Goal: Book appointment/travel/reservation

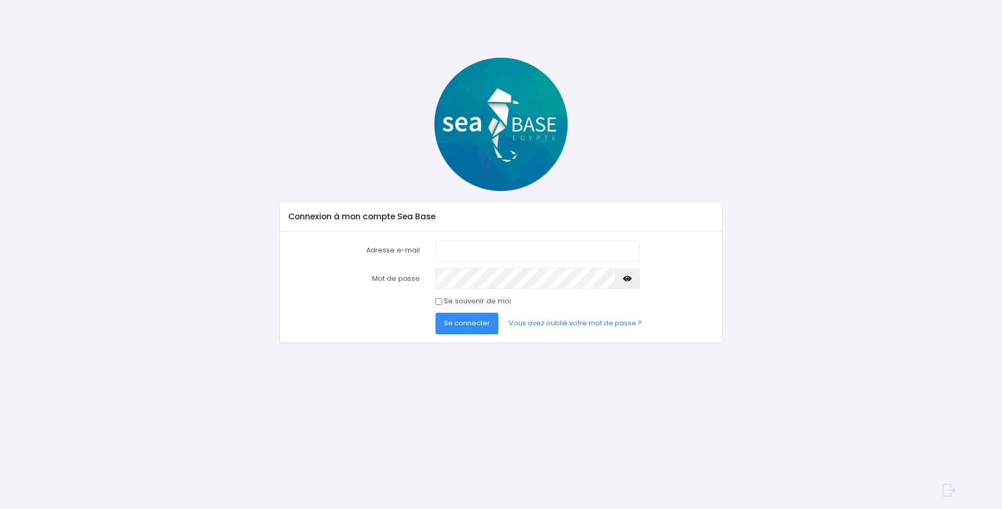
click at [523, 260] on input "Adresse e-mail" at bounding box center [538, 250] width 204 height 21
type input "sanocet@hotmail.fr"
click at [628, 283] on button "button" at bounding box center [627, 278] width 25 height 21
click at [477, 322] on span "Se connecter" at bounding box center [467, 323] width 46 height 10
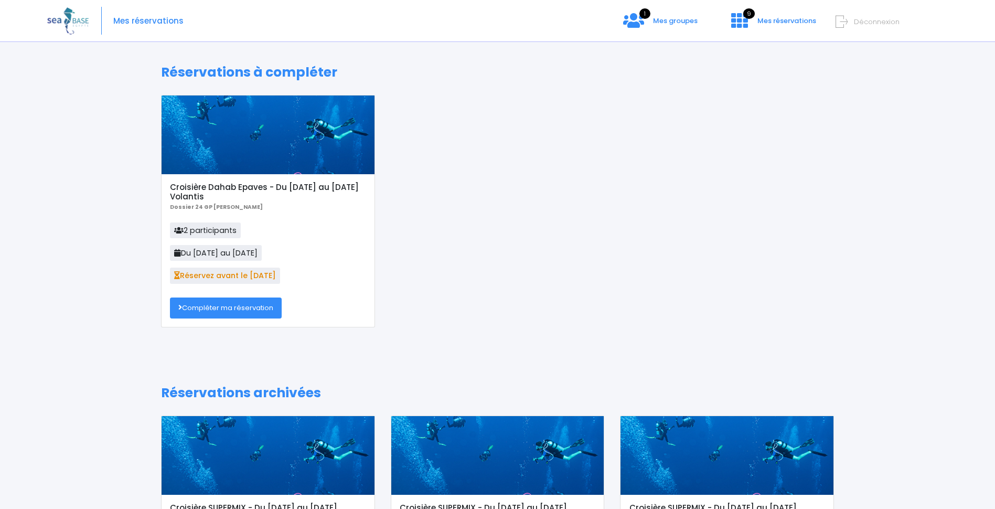
click at [239, 307] on link "Compléter ma réservation" at bounding box center [226, 307] width 112 height 21
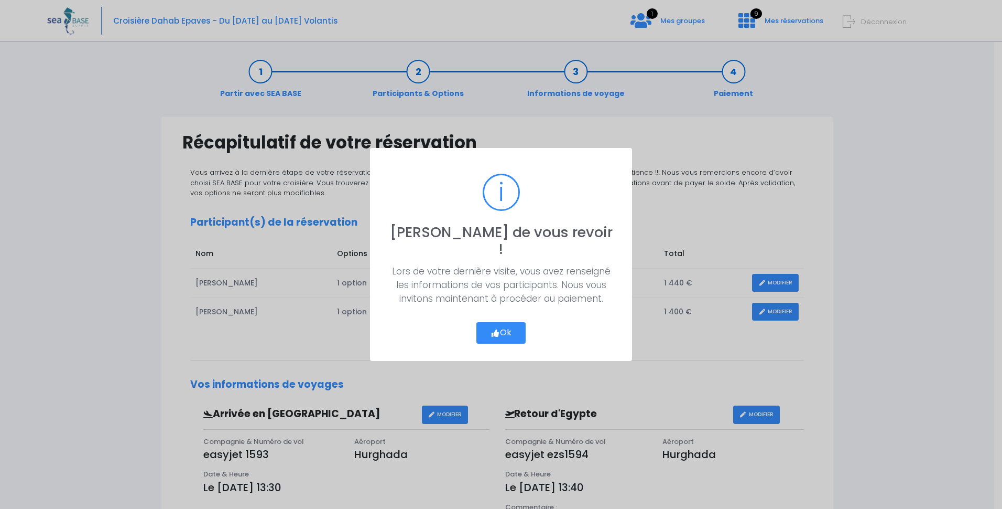
click at [516, 322] on button "Ok" at bounding box center [501, 333] width 49 height 22
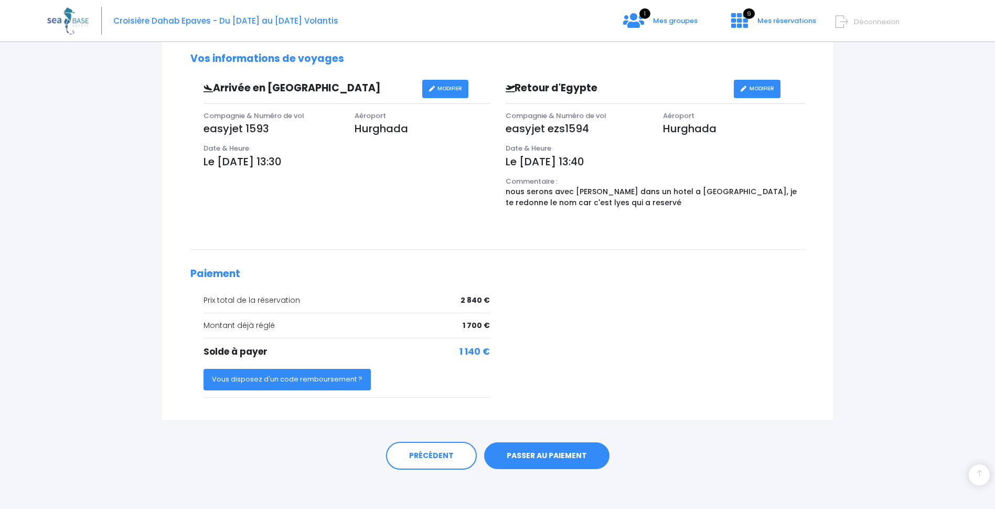
scroll to position [328, 0]
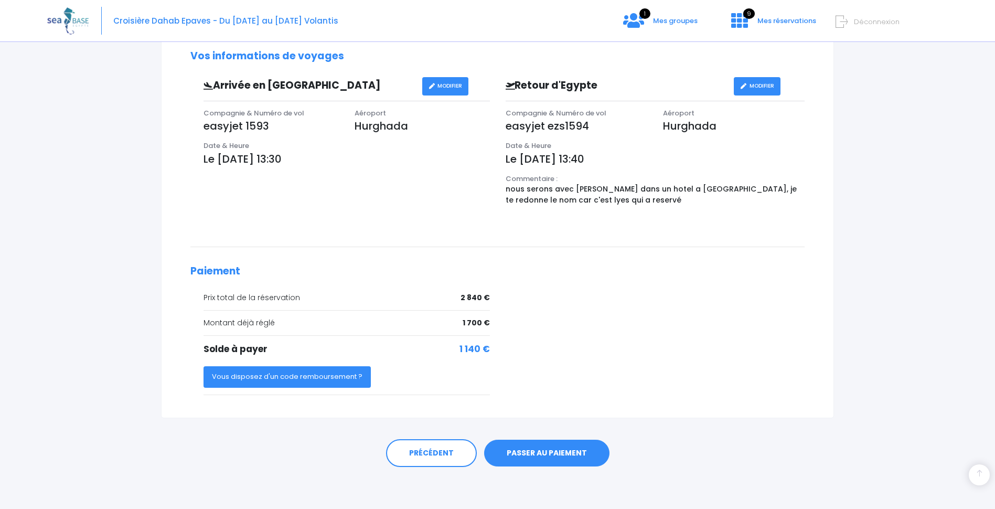
click at [555, 449] on link "PASSER AU PAIEMENT" at bounding box center [546, 452] width 125 height 27
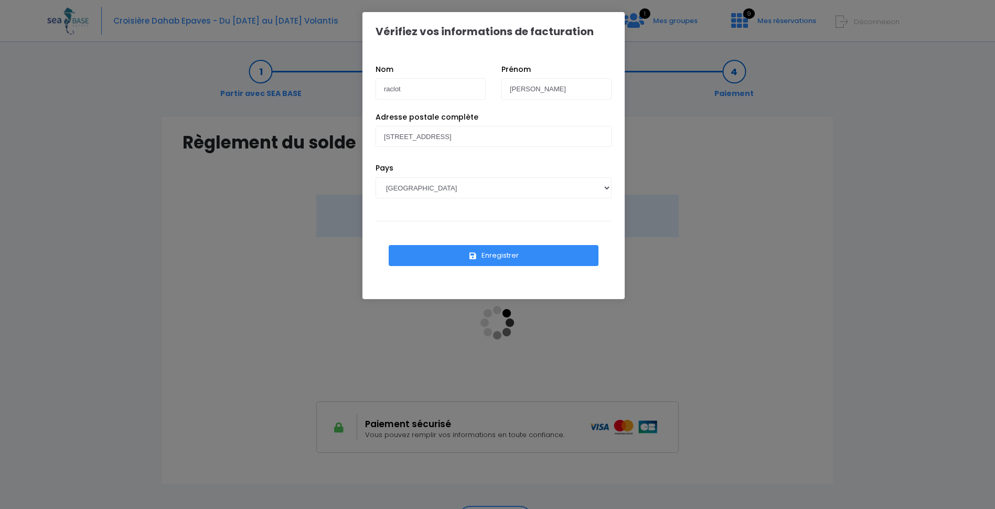
click at [494, 255] on button "Enregistrer" at bounding box center [493, 255] width 210 height 21
